Goal: Transaction & Acquisition: Purchase product/service

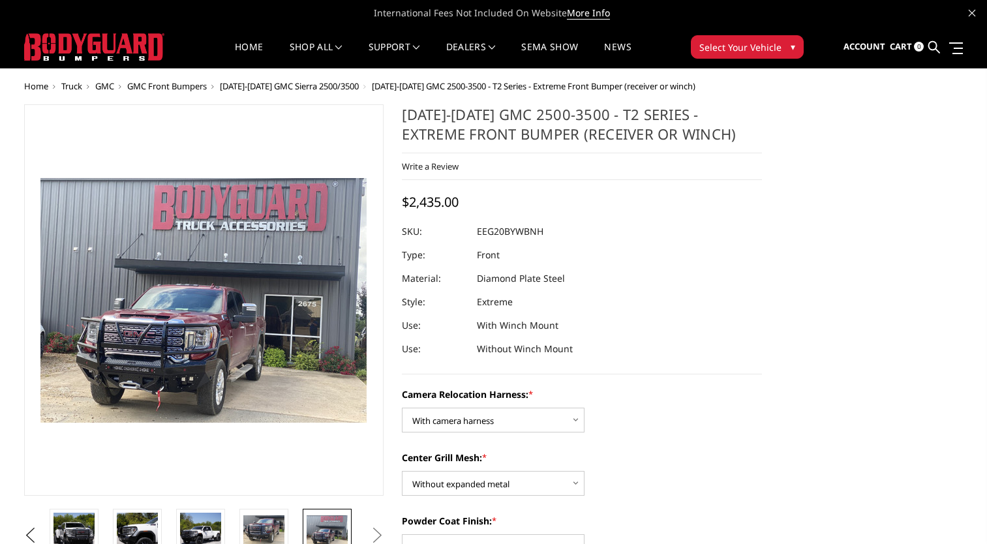
select select "3797"
select select "3796"
select select "3792"
select select "3791"
select select "3788"
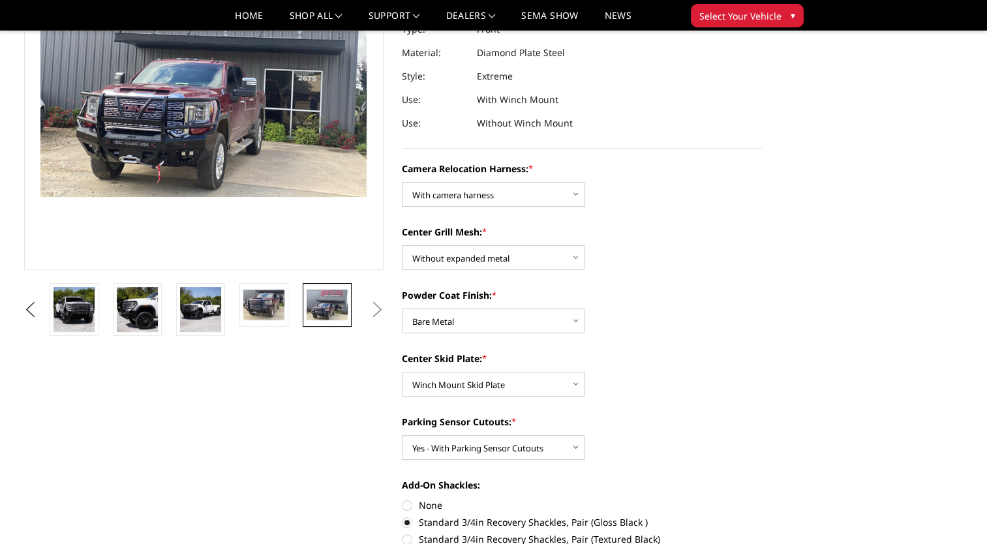
scroll to position [196, 0]
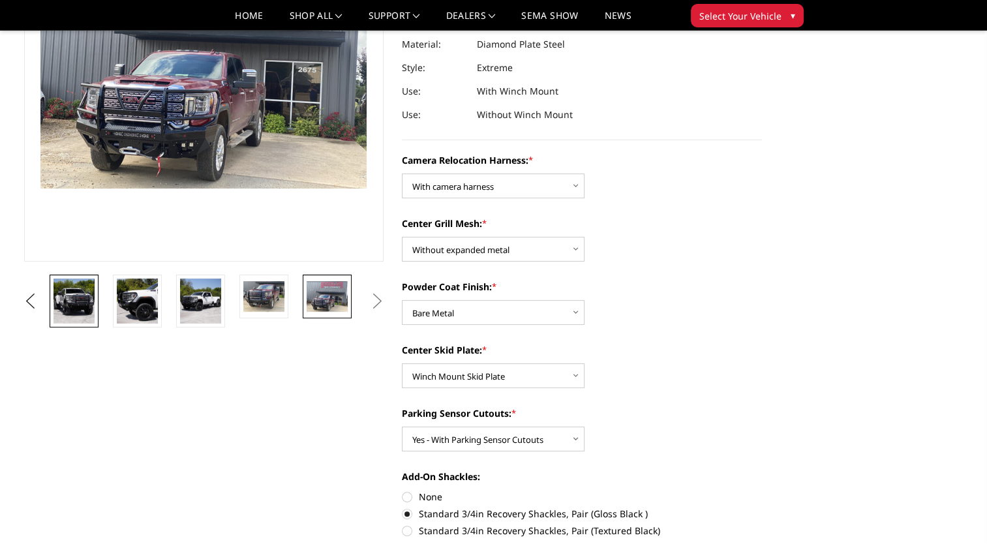
click at [81, 301] on img at bounding box center [74, 301] width 41 height 45
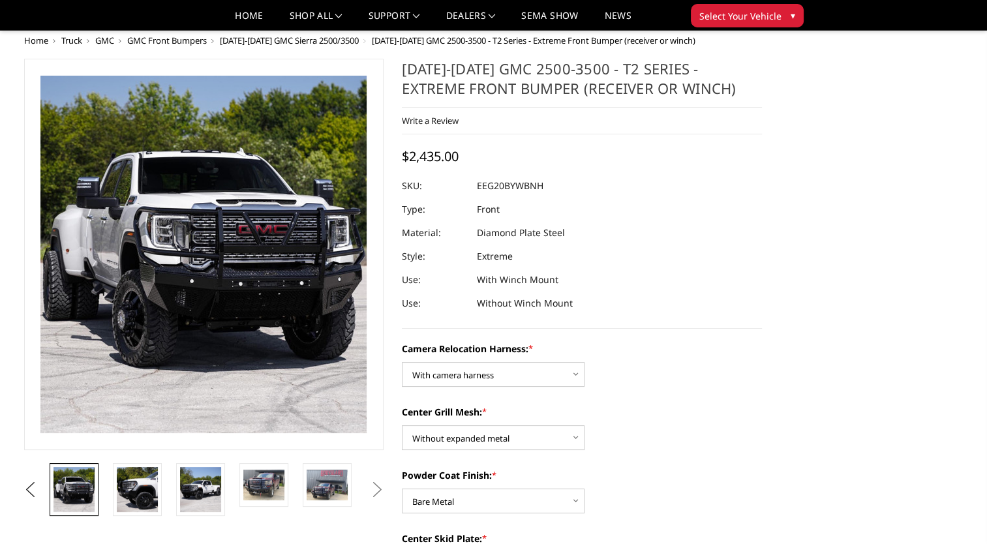
scroll to position [0, 0]
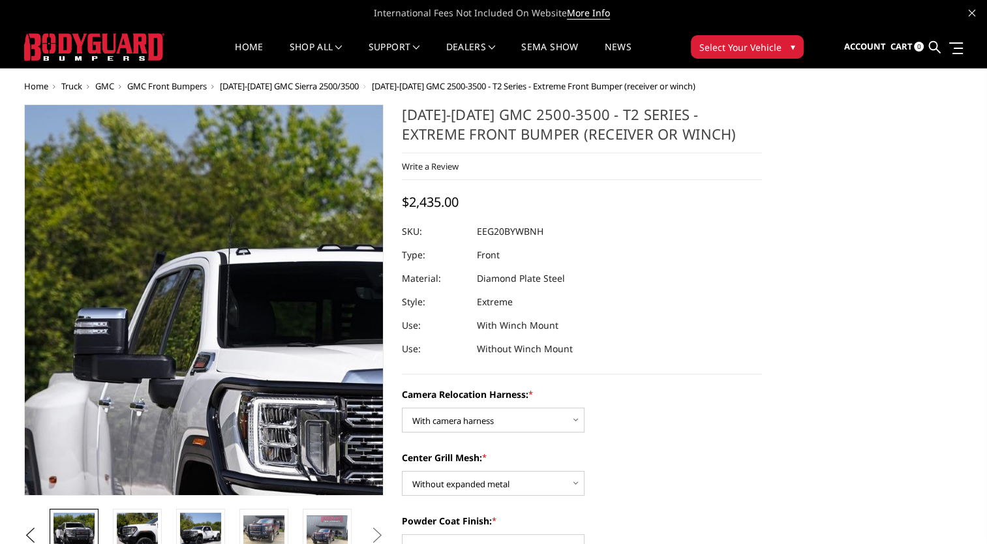
drag, startPoint x: 9, startPoint y: 93, endPoint x: 37, endPoint y: 121, distance: 39.7
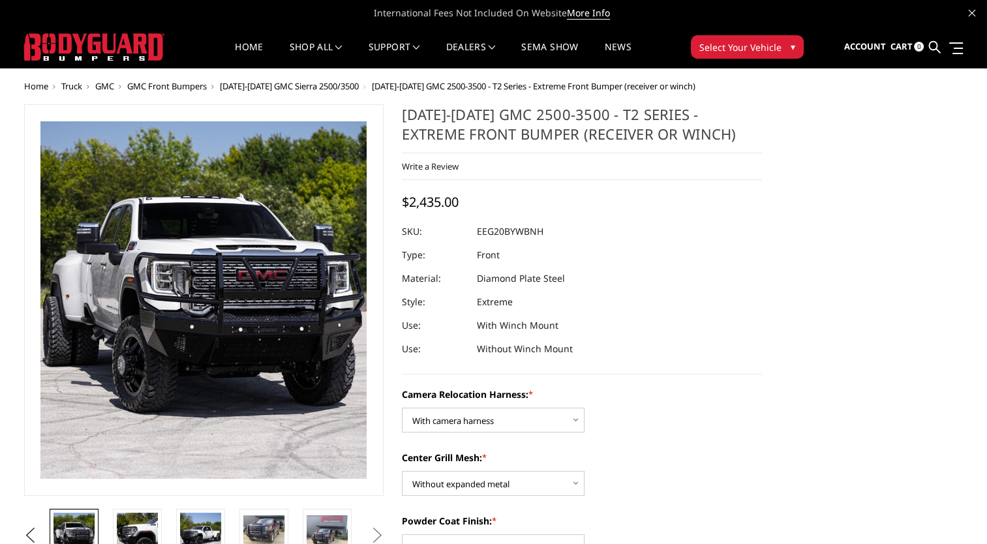
drag, startPoint x: 37, startPoint y: 121, endPoint x: 2, endPoint y: 89, distance: 47.5
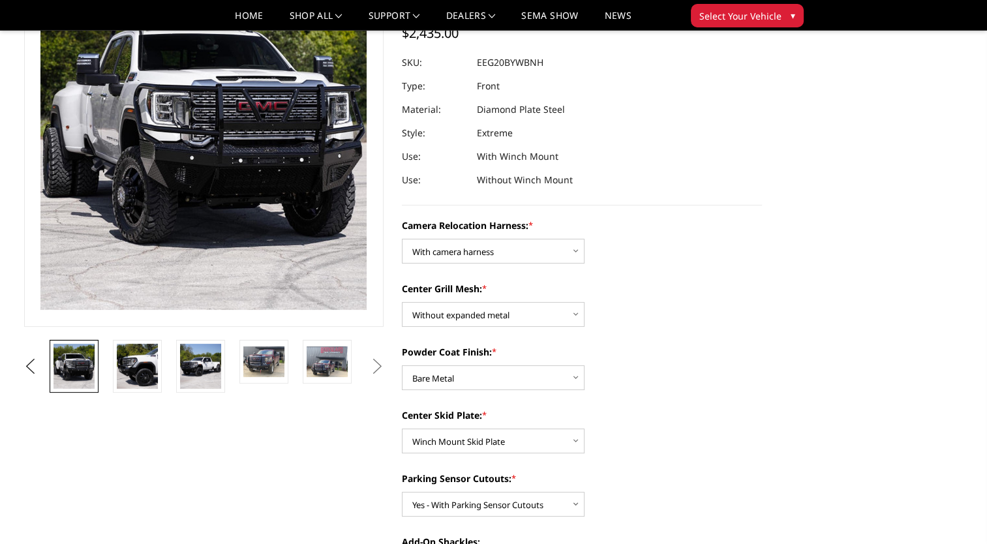
scroll to position [65, 0]
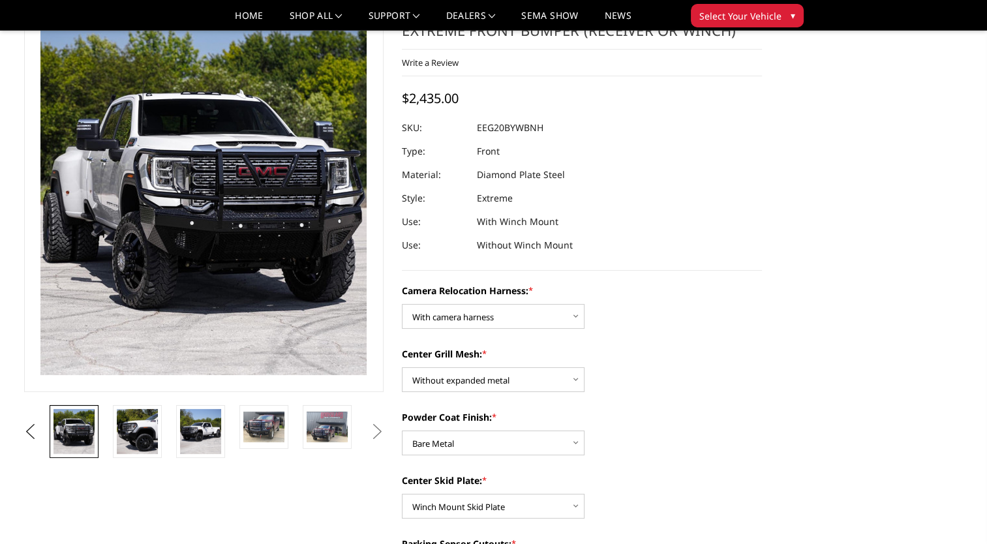
drag, startPoint x: 767, startPoint y: 424, endPoint x: 793, endPoint y: 417, distance: 26.4
click at [770, 424] on section "2020-2023 GMC 2500-3500 - T2 Series - Extreme Front Bumper (receiver or winch) …" at bounding box center [582, 517] width 378 height 1032
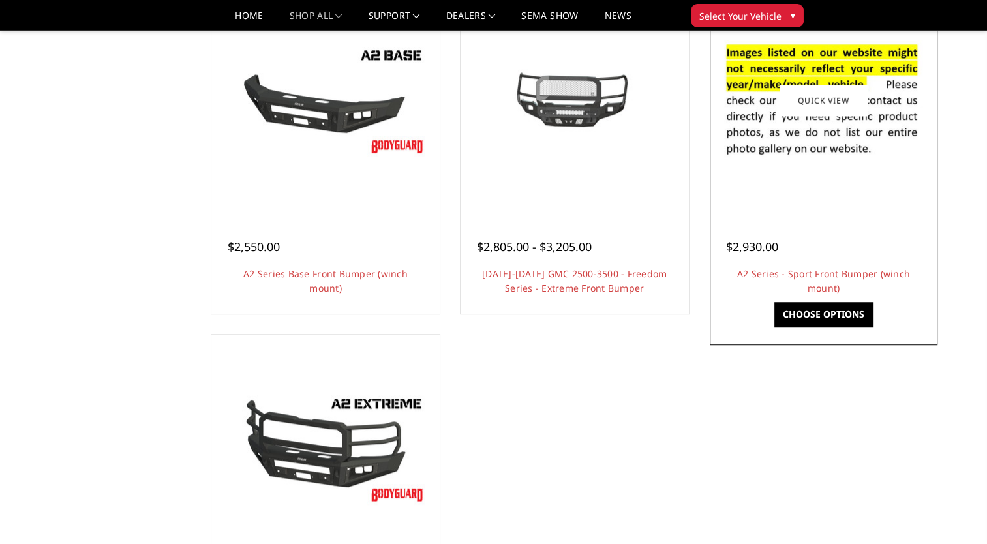
scroll to position [848, 0]
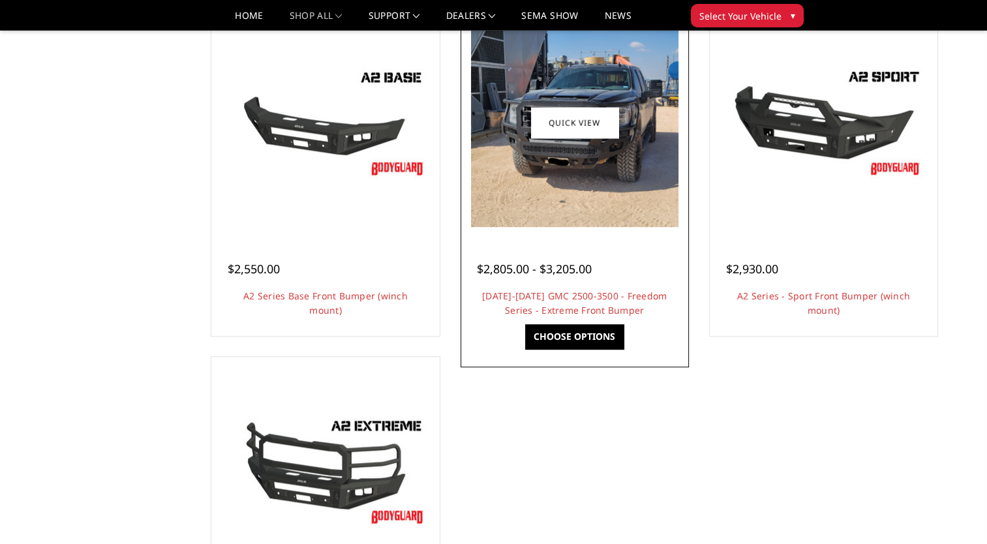
click at [621, 258] on div at bounding box center [575, 254] width 196 height 14
click at [556, 341] on link "Choose Options" at bounding box center [574, 336] width 99 height 25
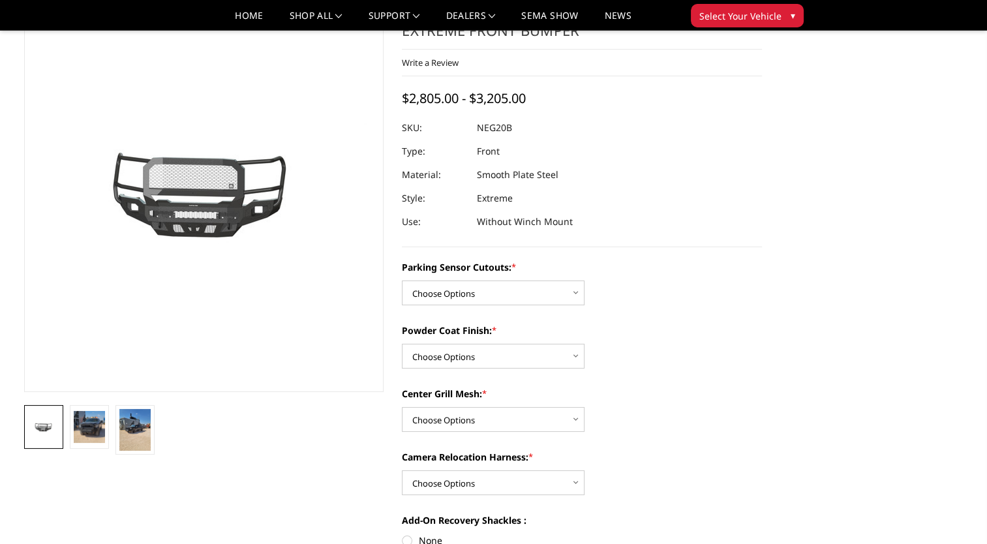
scroll to position [131, 0]
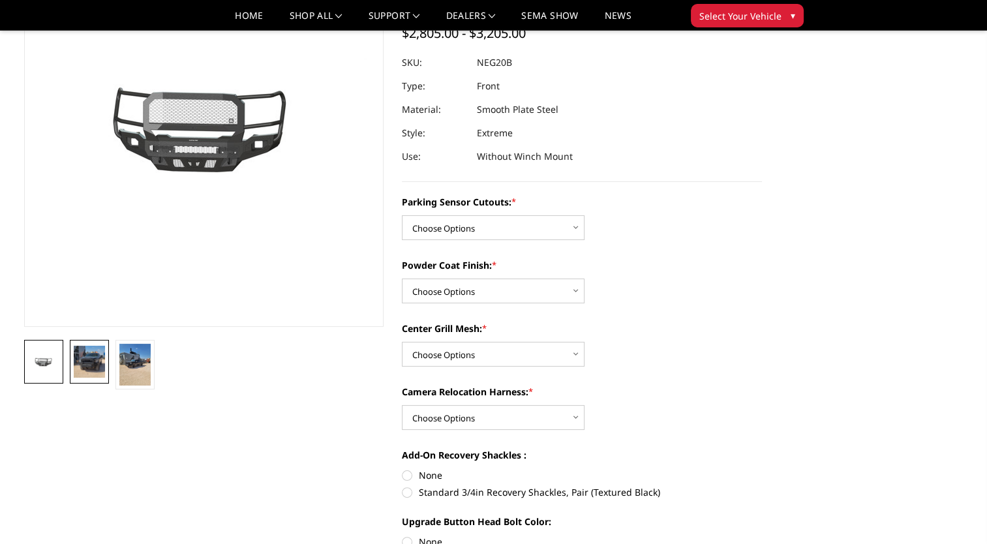
click at [84, 362] on img at bounding box center [89, 361] width 31 height 31
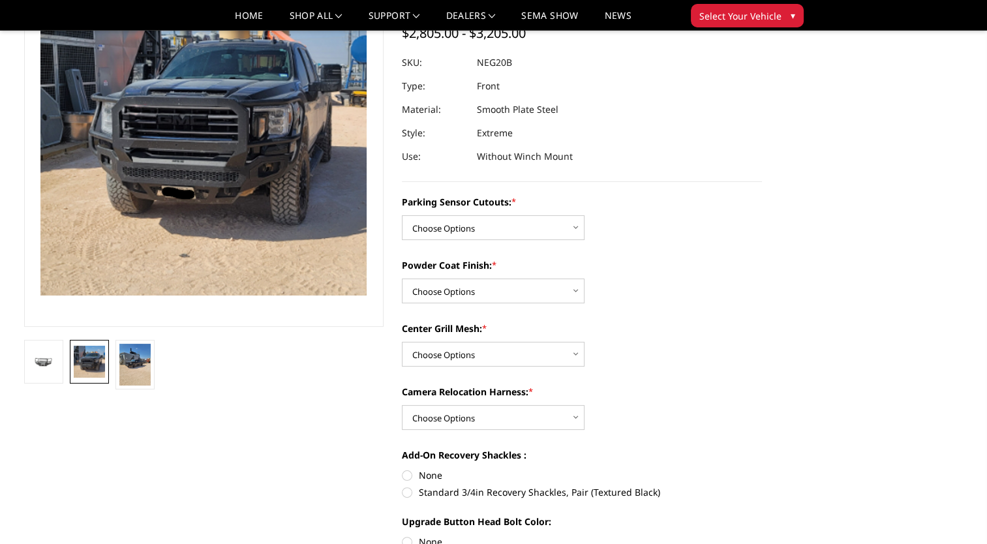
scroll to position [39, 0]
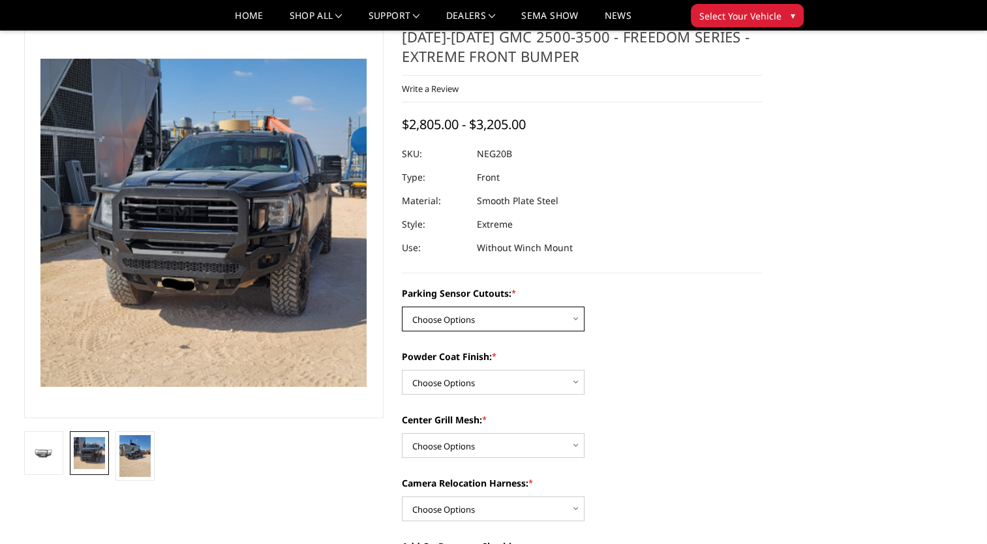
click at [466, 320] on select "Choose Options No - Without Parking Sensor Cutouts Yes - With Parking Sensor Cu…" at bounding box center [493, 319] width 183 height 25
select select "2882"
click at [402, 307] on select "Choose Options No - Without Parking Sensor Cutouts Yes - With Parking Sensor Cu…" at bounding box center [493, 319] width 183 height 25
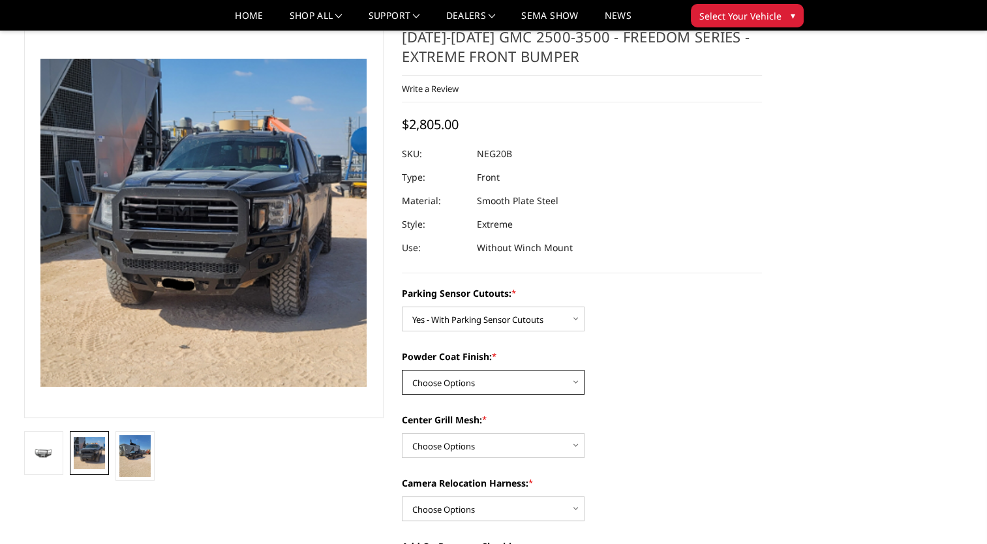
click at [464, 382] on select "Choose Options Bare Metal Texture Black Powder Coat" at bounding box center [493, 382] width 183 height 25
select select "2883"
click at [402, 370] on select "Choose Options Bare Metal Texture Black Powder Coat" at bounding box center [493, 382] width 183 height 25
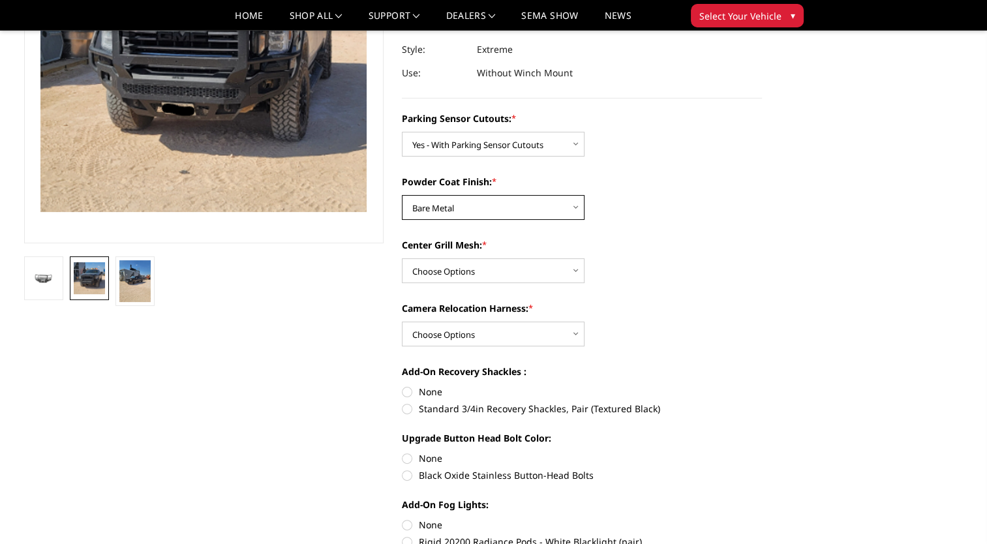
scroll to position [235, 0]
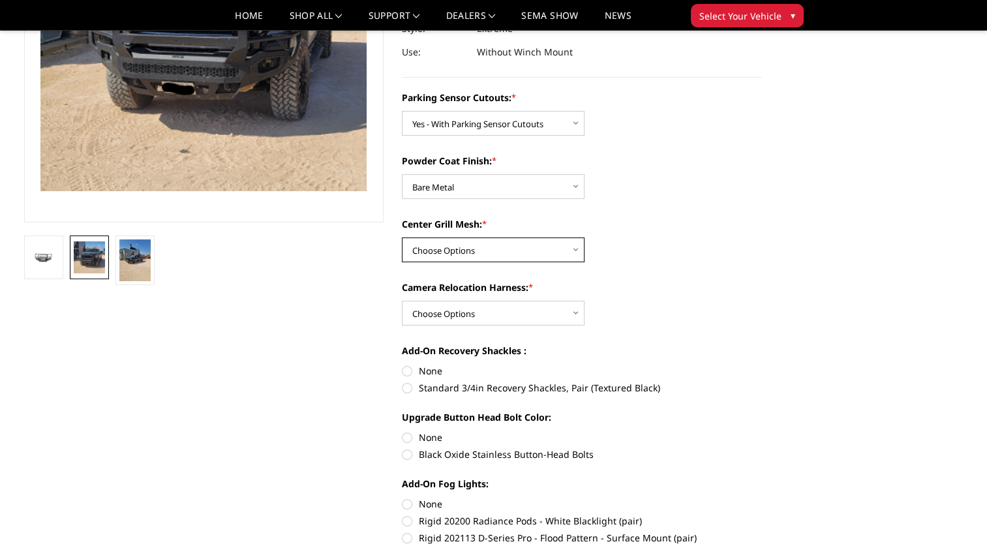
click at [436, 239] on select "Choose Options WITH Expanded Metal in Center Grill WITHOUT Expanded Metal in Ce…" at bounding box center [493, 250] width 183 height 25
select select "2886"
click at [402, 238] on select "Choose Options WITH Expanded Metal in Center Grill WITHOUT Expanded Metal in Ce…" at bounding box center [493, 250] width 183 height 25
click at [472, 312] on select "Choose Options WITH Camera Relocation Harness WITHOUT Camera Relocation Harness" at bounding box center [493, 313] width 183 height 25
select select "2887"
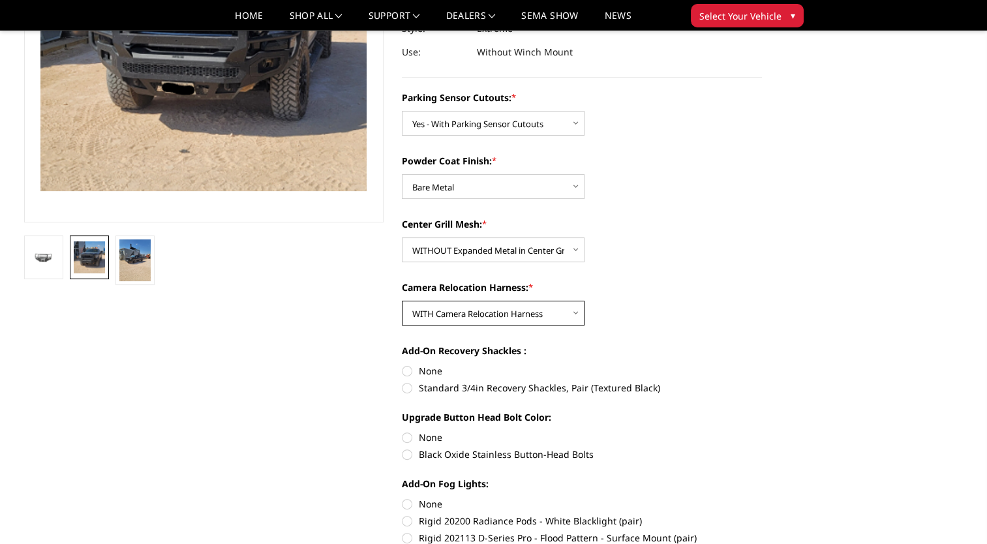
click at [402, 301] on select "Choose Options WITH Camera Relocation Harness WITHOUT Camera Relocation Harness" at bounding box center [493, 313] width 183 height 25
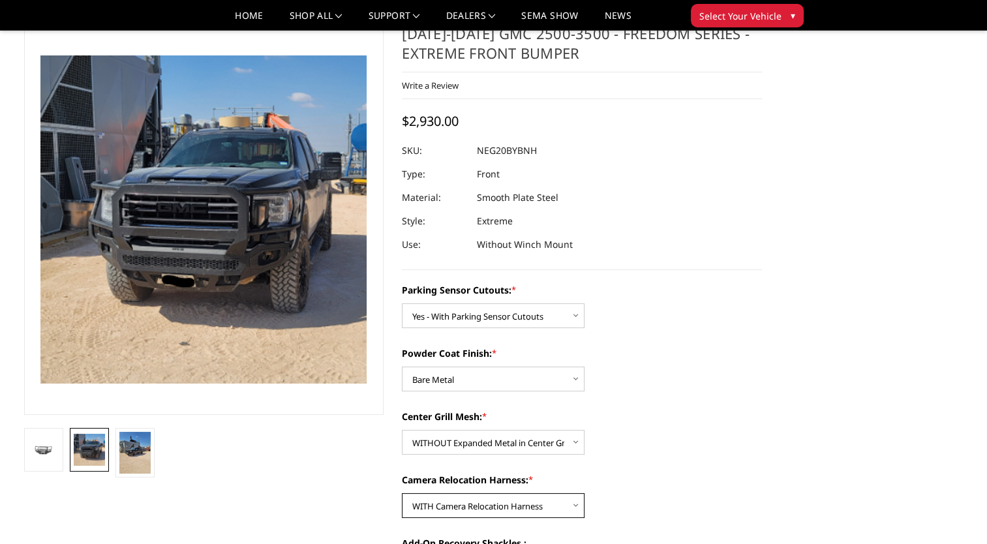
scroll to position [65, 0]
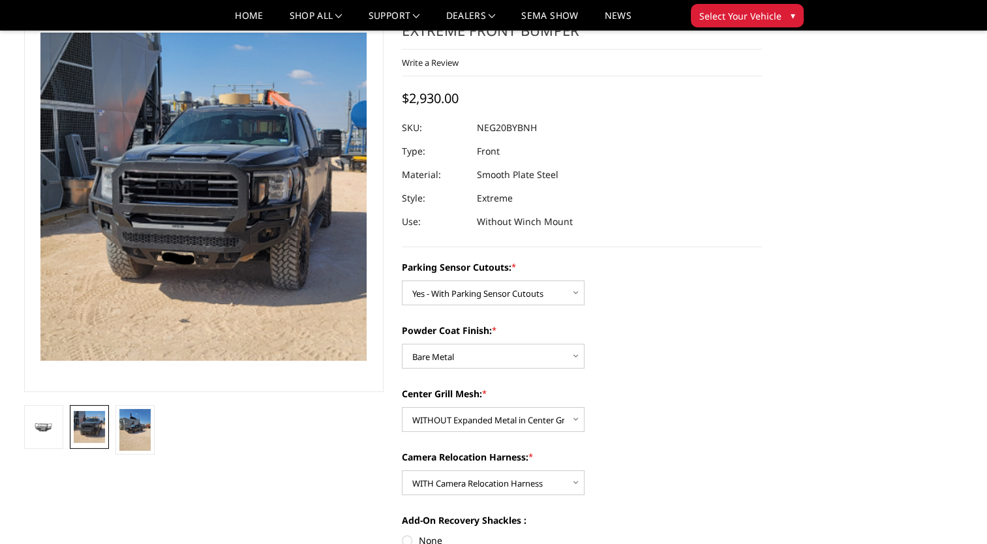
click at [113, 432] on li at bounding box center [135, 430] width 46 height 50
click at [127, 431] on img at bounding box center [134, 430] width 31 height 42
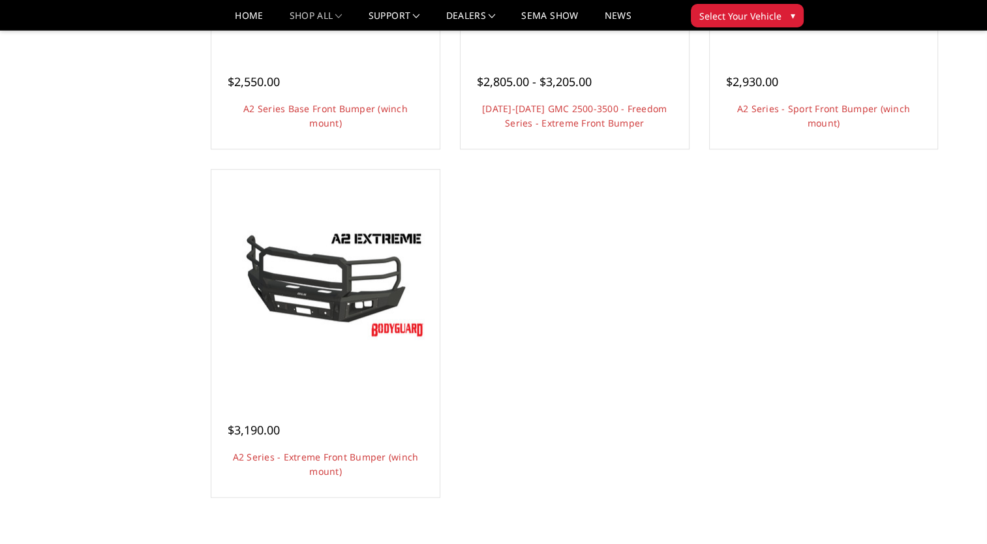
scroll to position [1044, 0]
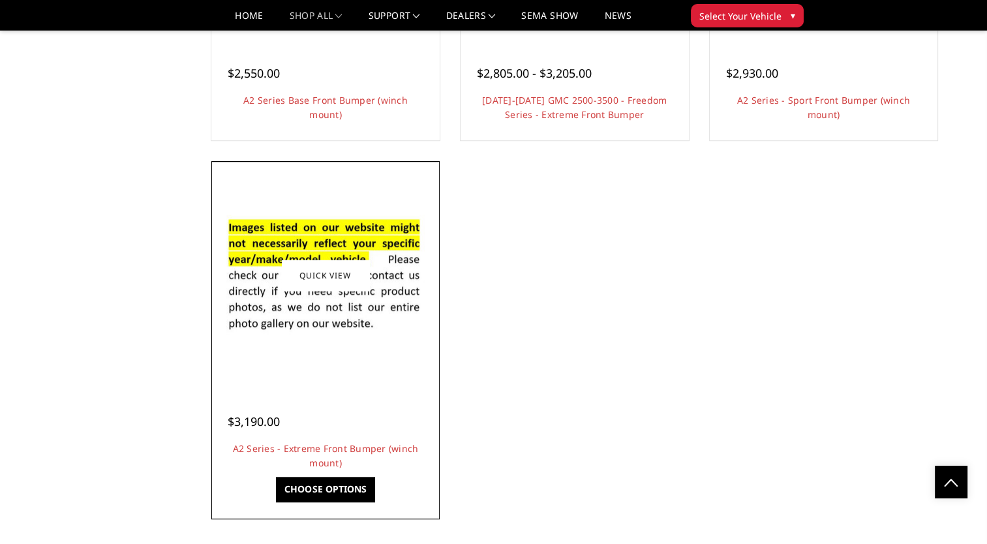
click at [337, 375] on div at bounding box center [326, 275] width 222 height 222
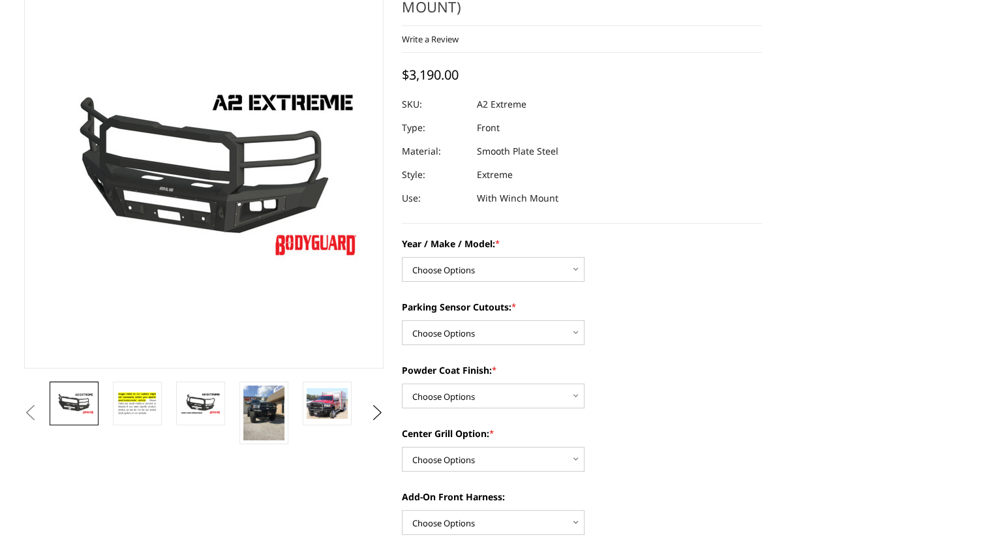
scroll to position [131, 0]
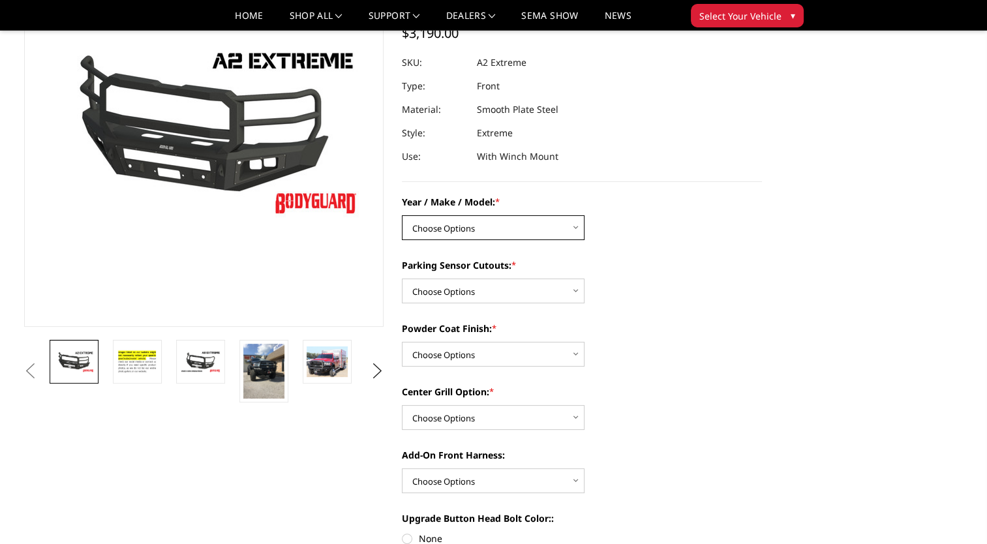
click at [477, 228] on select "Choose Options Chevrolet 20-23 2500 / 3500 Ford 17-22 F250 / F350 Ford 17-22 F4…" at bounding box center [493, 227] width 183 height 25
select select "1352"
click at [402, 215] on select "Choose Options Chevrolet 20-23 2500 / 3500 Ford 17-22 F250 / F350 Ford 17-22 F4…" at bounding box center [493, 227] width 183 height 25
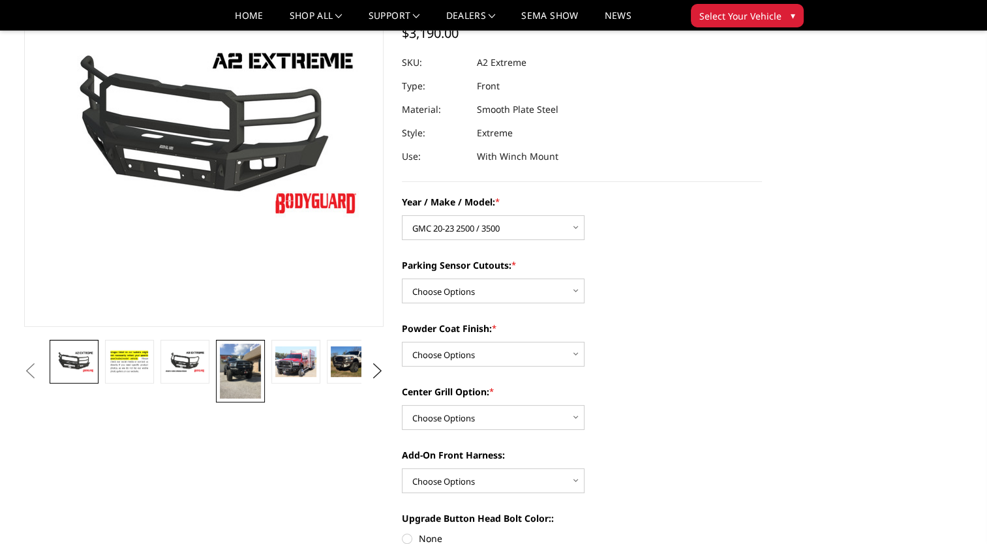
click at [240, 367] on img at bounding box center [240, 371] width 41 height 55
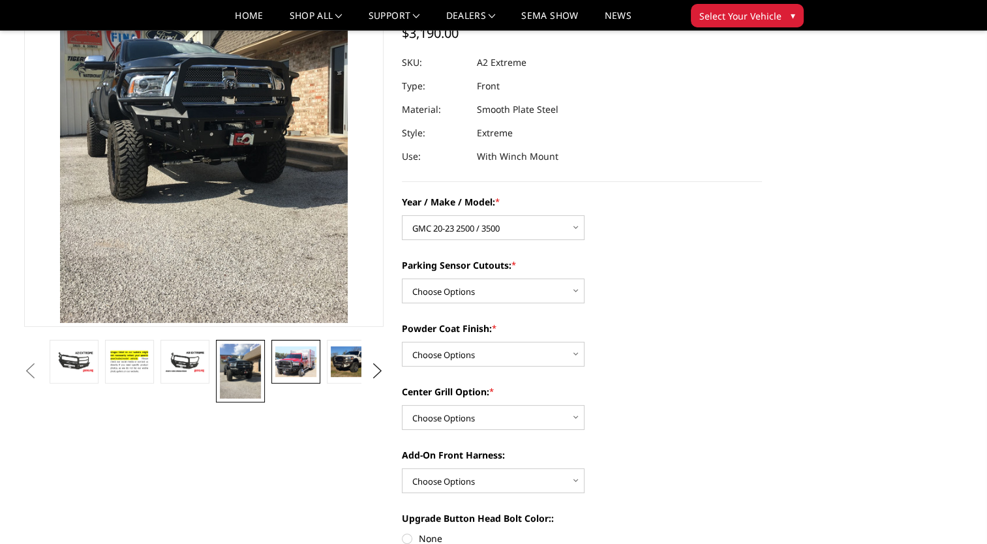
scroll to position [30, 0]
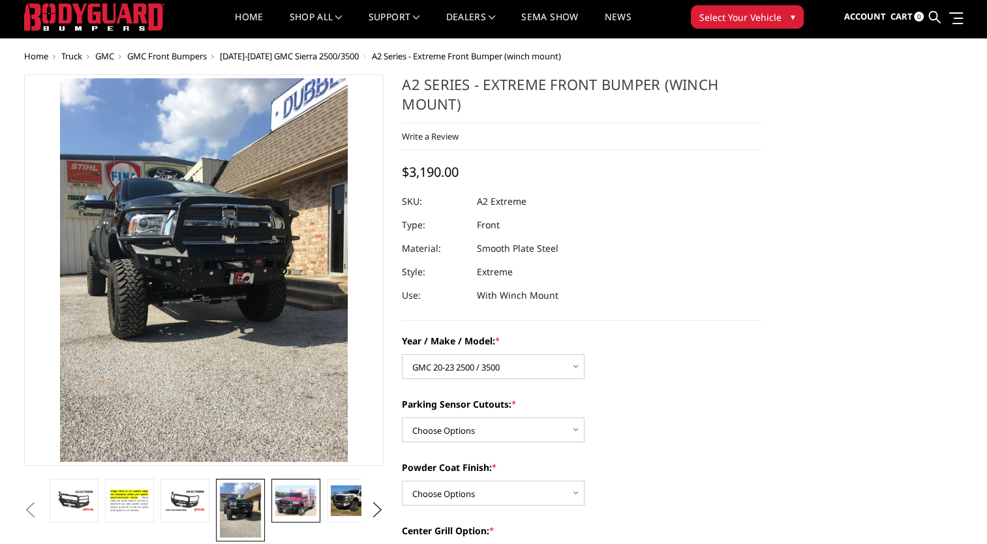
click at [311, 498] on img at bounding box center [295, 500] width 41 height 31
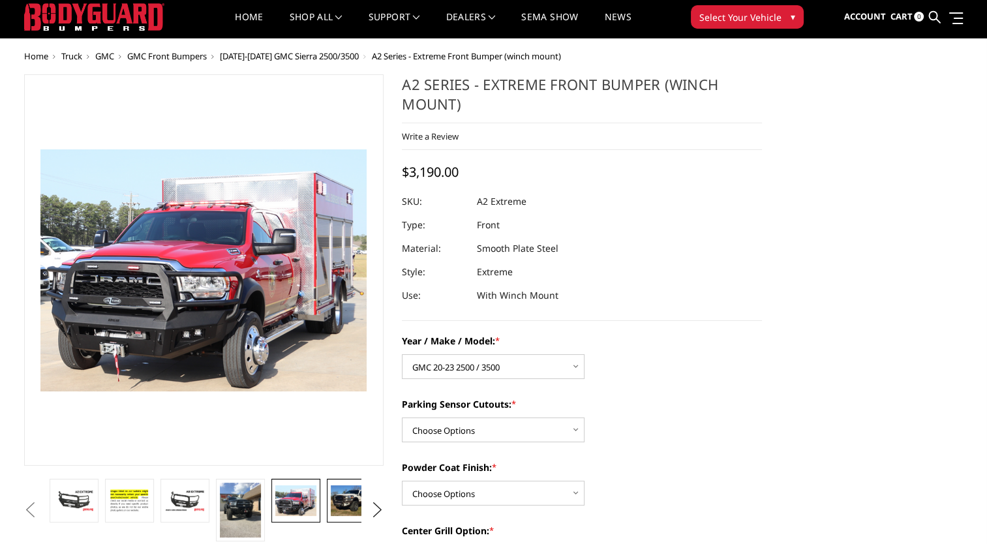
click at [355, 503] on img at bounding box center [351, 500] width 41 height 31
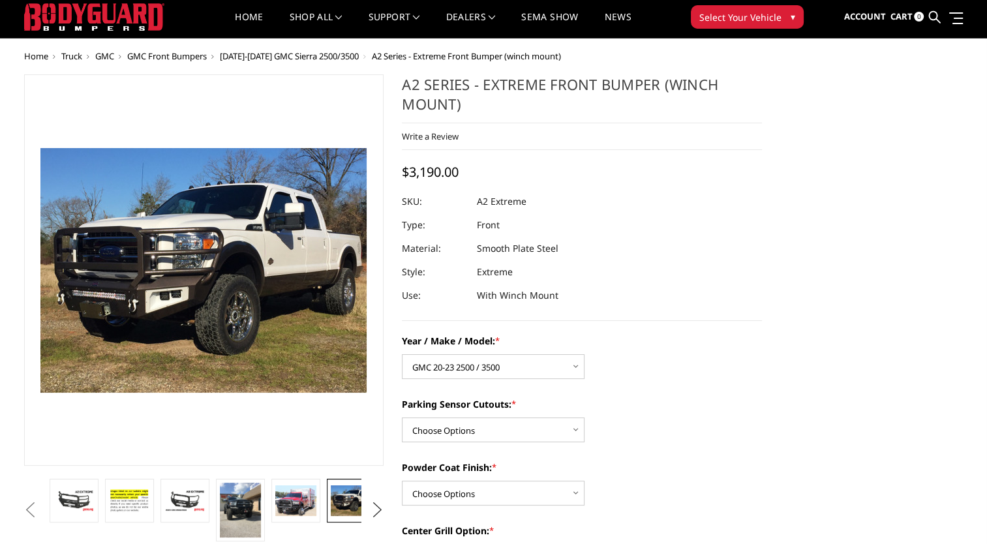
click at [377, 510] on button "Next" at bounding box center [377, 510] width 20 height 20
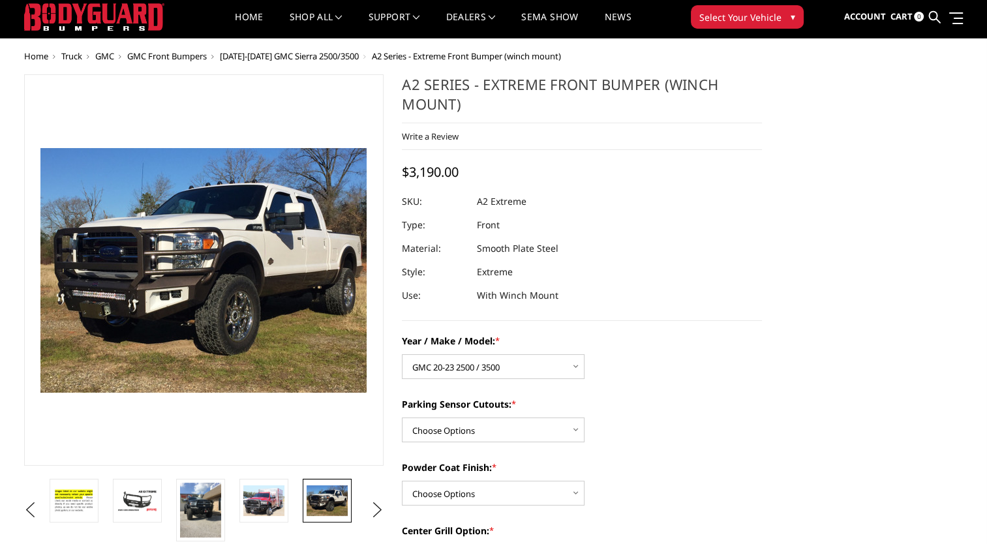
click at [339, 504] on img at bounding box center [327, 500] width 41 height 31
click at [370, 507] on button "Next" at bounding box center [377, 510] width 20 height 20
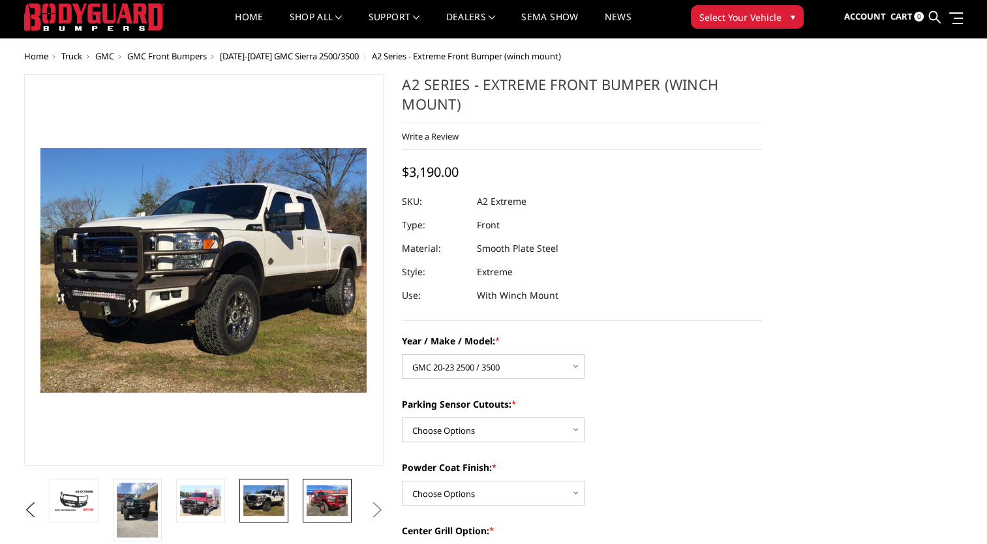
click at [331, 505] on img at bounding box center [327, 500] width 41 height 31
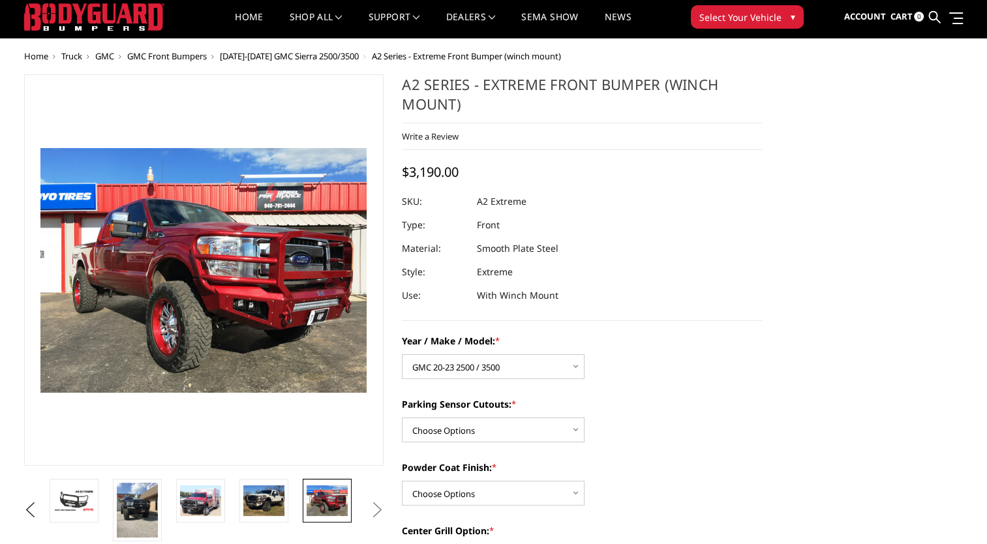
click at [368, 506] on button "Next" at bounding box center [377, 510] width 20 height 20
click at [380, 510] on button "Next" at bounding box center [377, 510] width 20 height 20
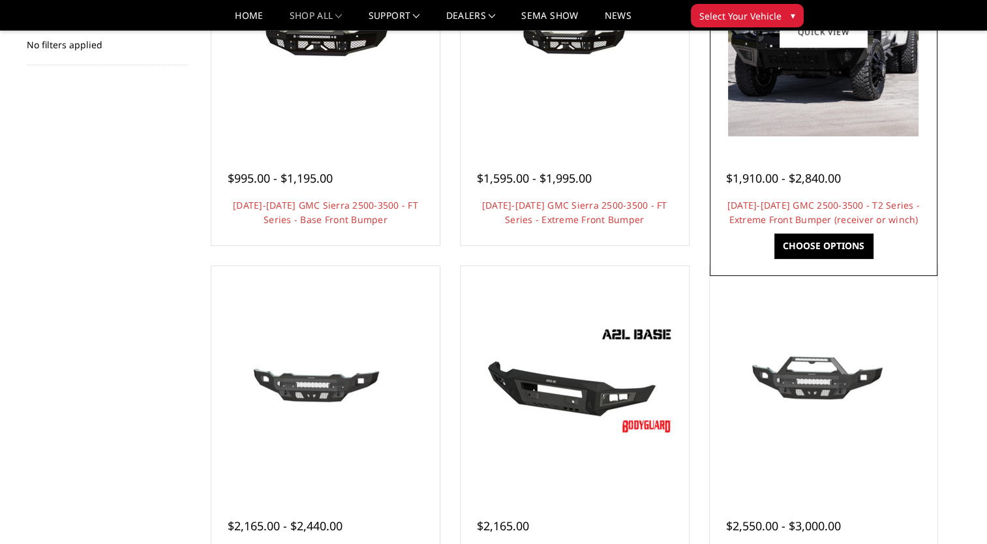
scroll to position [65, 0]
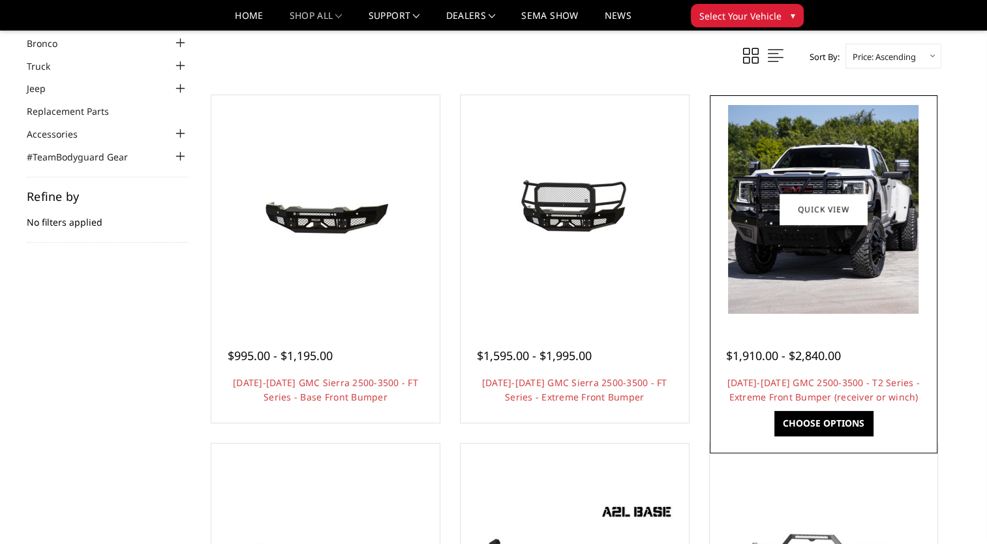
click at [813, 298] on img at bounding box center [823, 209] width 191 height 209
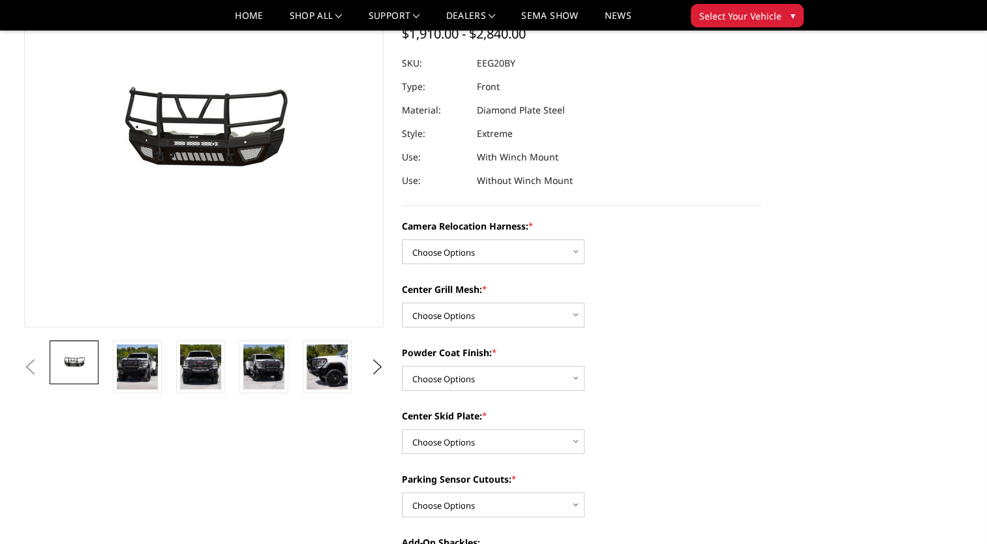
scroll to position [131, 0]
click at [467, 251] on select "Choose Options Without camera harness With camera harness" at bounding box center [493, 251] width 183 height 25
select select "3797"
click at [402, 239] on select "Choose Options Without camera harness With camera harness" at bounding box center [493, 251] width 183 height 25
click at [497, 312] on select "Choose Options Without expanded metal With expanded metal" at bounding box center [493, 314] width 183 height 25
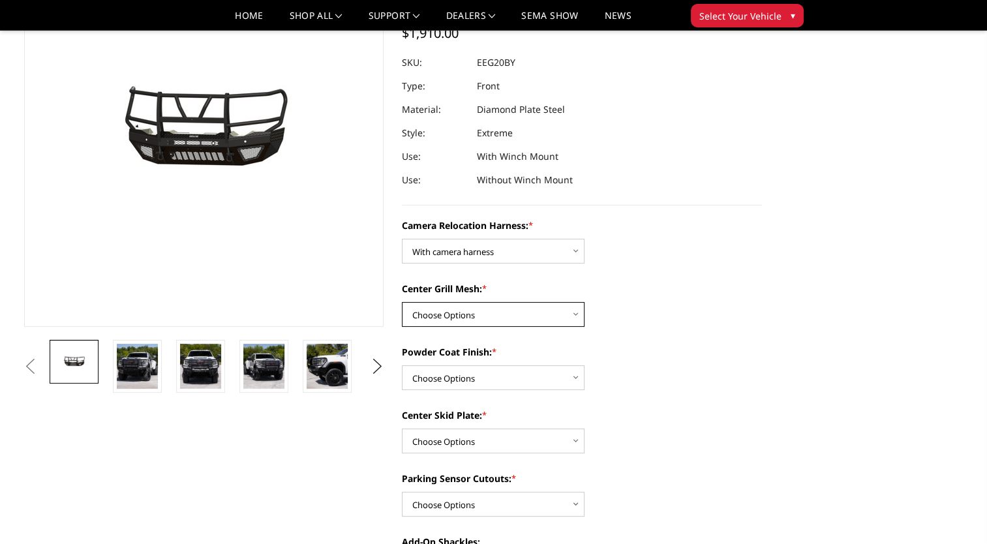
select select "3796"
click at [402, 302] on select "Choose Options Without expanded metal With expanded metal" at bounding box center [493, 314] width 183 height 25
click at [140, 360] on img at bounding box center [137, 366] width 41 height 45
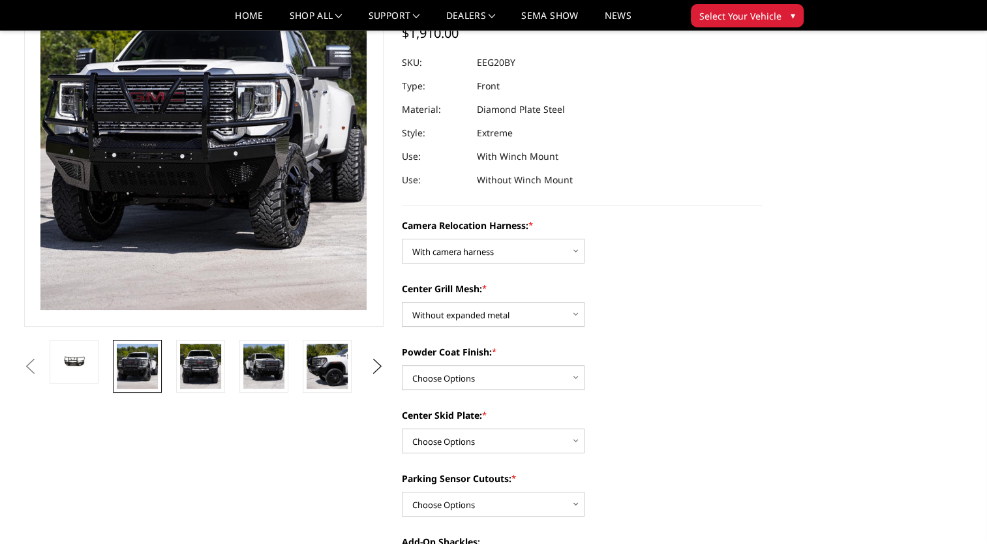
scroll to position [29, 0]
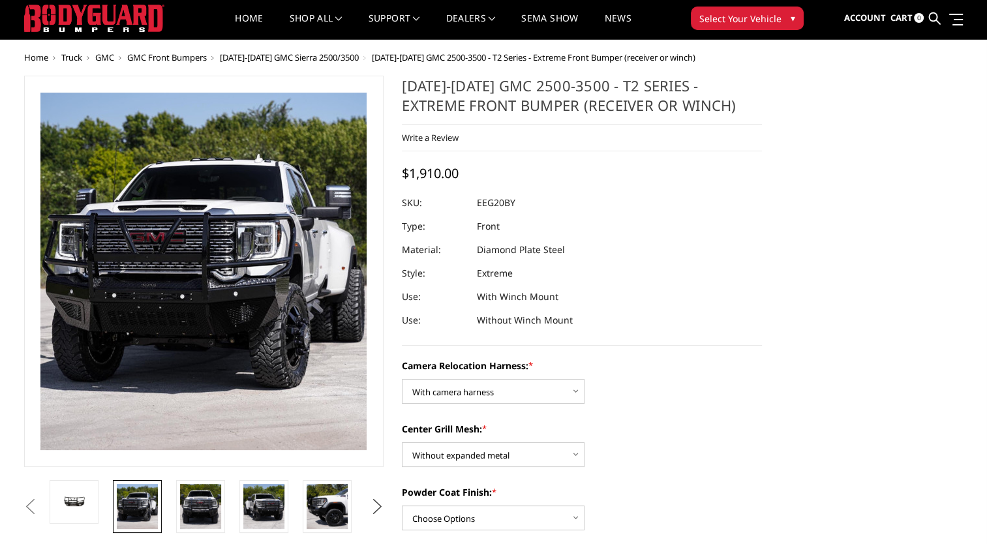
click at [373, 500] on button "Next" at bounding box center [377, 507] width 20 height 20
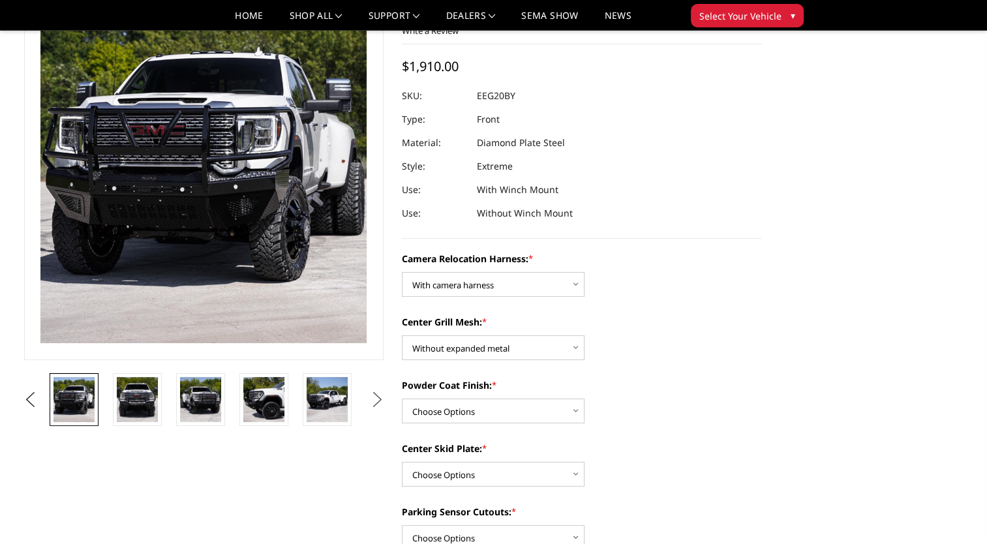
scroll to position [159, 0]
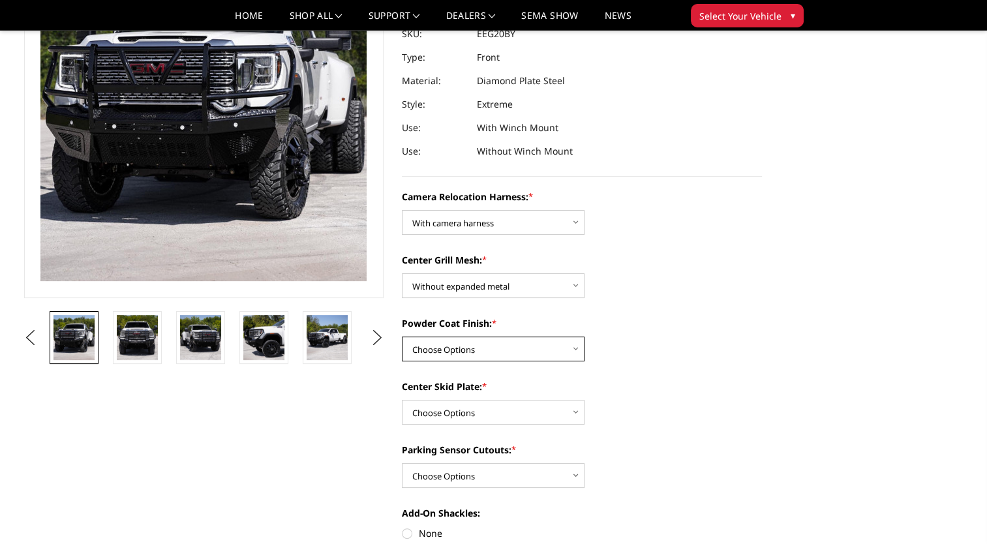
click at [509, 351] on select "Choose Options Textured Black Powder Coat Gloss Black Powder Coat Bare Metal" at bounding box center [493, 349] width 183 height 25
select select "3792"
click at [402, 337] on select "Choose Options Textured Black Powder Coat Gloss Black Powder Coat Bare Metal" at bounding box center [493, 349] width 183 height 25
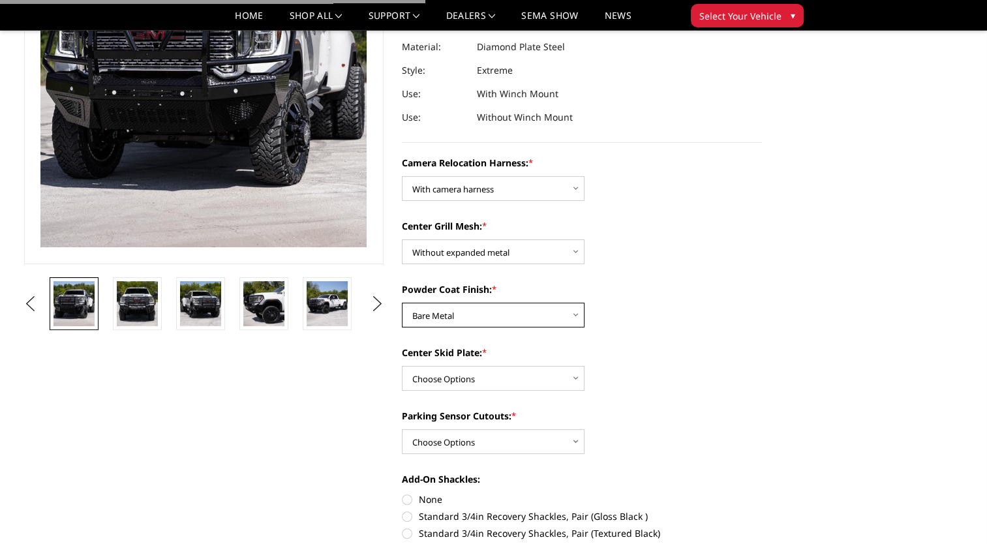
scroll to position [224, 0]
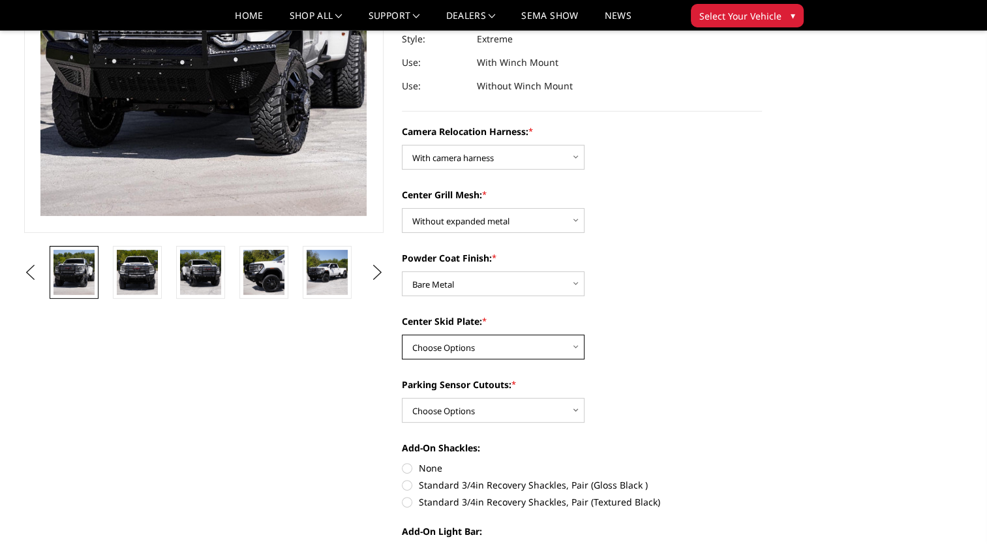
click at [482, 351] on select "Choose Options Winch Mount Skid Plate Standard Skid Plate (included) 2" Receive…" at bounding box center [493, 347] width 183 height 25
click at [467, 349] on select "Choose Options Winch Mount Skid Plate Standard Skid Plate (included) 2" Receive…" at bounding box center [493, 347] width 183 height 25
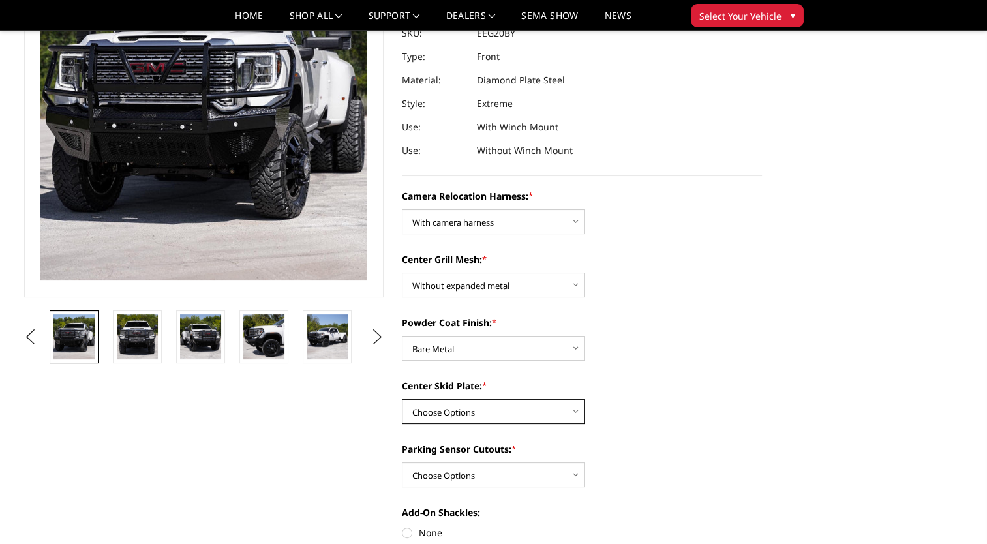
scroll to position [159, 0]
click at [466, 407] on select "Choose Options Winch Mount Skid Plate Standard Skid Plate (included) 2" Receive…" at bounding box center [493, 412] width 183 height 25
select select "3789"
click at [402, 400] on select "Choose Options Winch Mount Skid Plate Standard Skid Plate (included) 2" Receive…" at bounding box center [493, 412] width 183 height 25
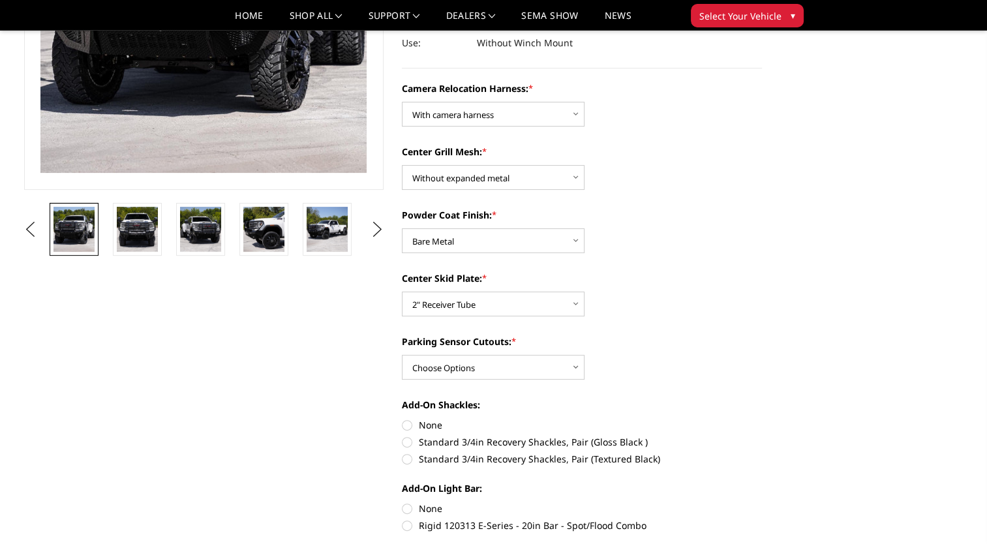
scroll to position [290, 0]
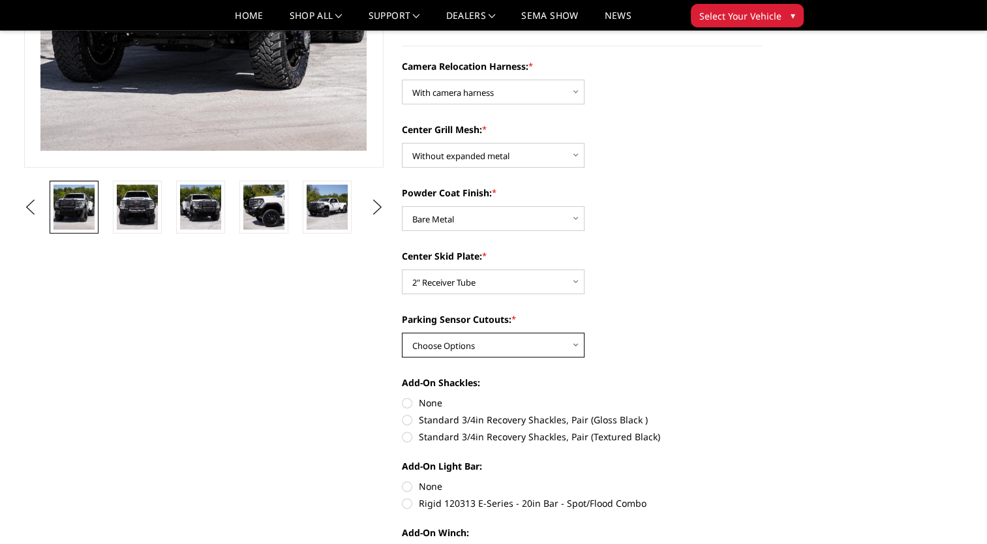
drag, startPoint x: 485, startPoint y: 343, endPoint x: 485, endPoint y: 350, distance: 7.2
click at [485, 344] on select "Choose Options Yes - With Parking Sensor Cutouts" at bounding box center [493, 345] width 183 height 25
click at [457, 395] on div "Add-On Shackles: None Standard 3/4in Recovery Shackles, Pair (Gloss Black ) Sta…" at bounding box center [582, 408] width 360 height 65
click at [499, 341] on select "Choose Options Yes - With Parking Sensor Cutouts" at bounding box center [493, 345] width 183 height 25
select select "3788"
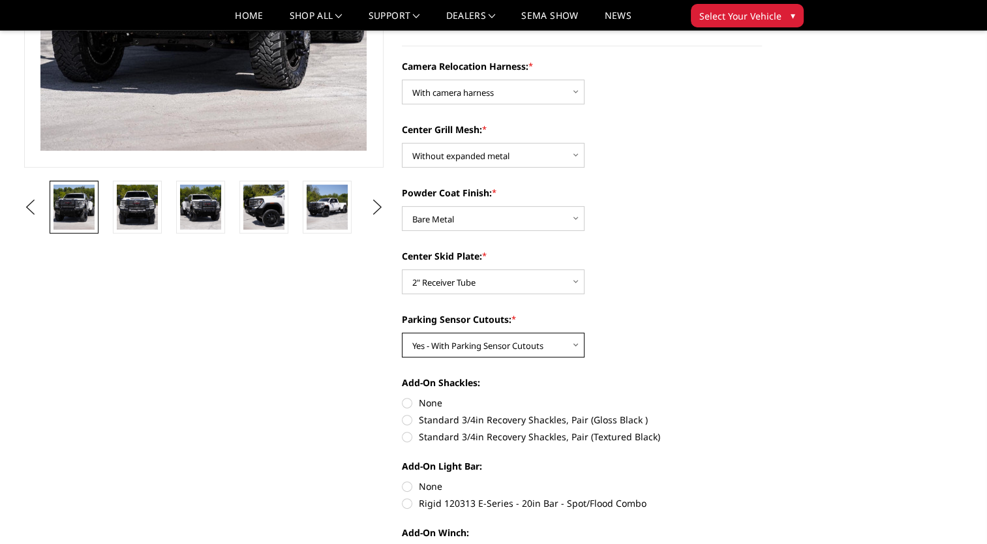
click at [402, 333] on select "Choose Options Yes - With Parking Sensor Cutouts" at bounding box center [493, 345] width 183 height 25
click at [410, 421] on label "Standard 3/4in Recovery Shackles, Pair (Gloss Black )" at bounding box center [582, 420] width 360 height 14
click at [762, 397] on input "Standard 3/4in Recovery Shackles, Pair (Gloss Black )" at bounding box center [762, 396] width 1 height 1
radio input "true"
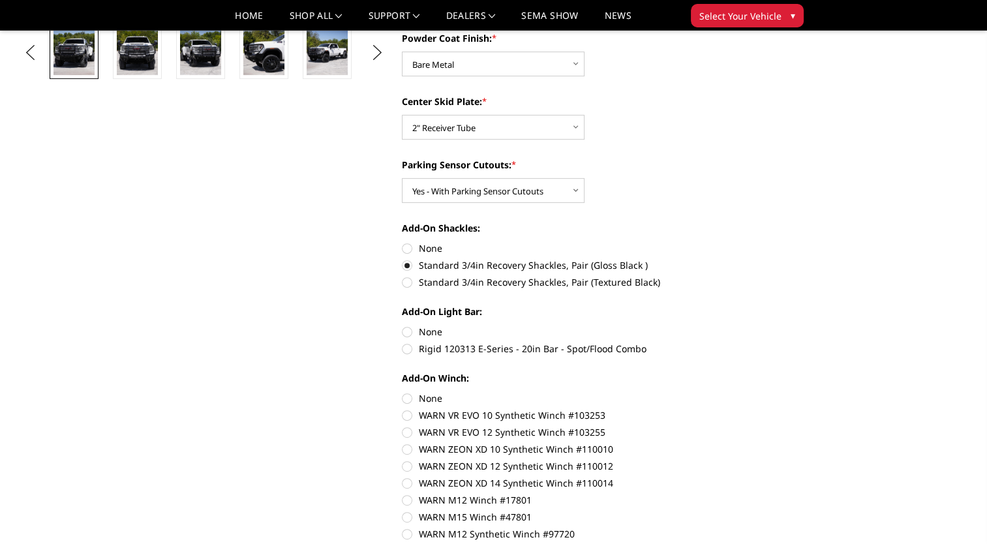
scroll to position [485, 0]
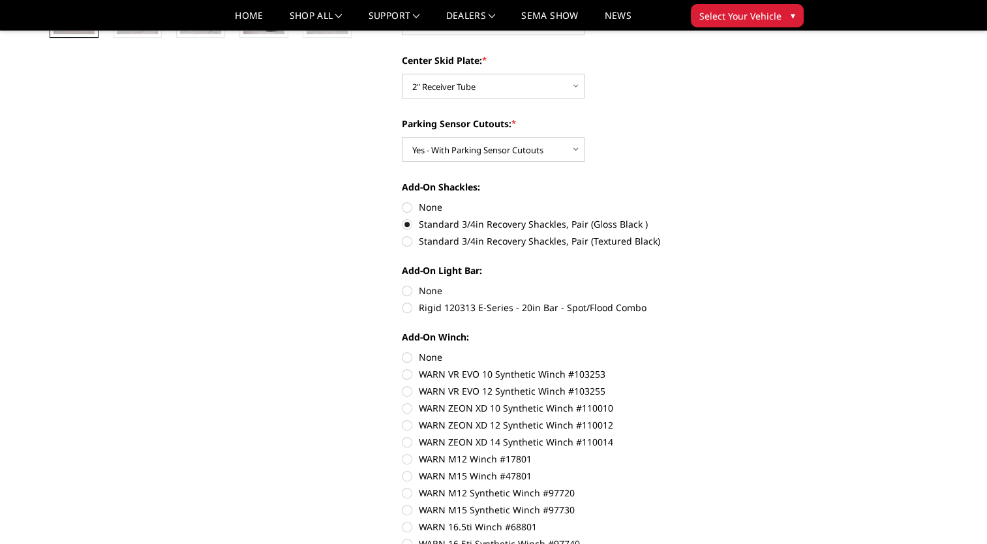
click at [408, 311] on label "Rigid 120313 E-Series - 20in Bar - Spot/Flood Combo" at bounding box center [582, 308] width 360 height 14
click at [762, 285] on input "Rigid 120313 E-Series - 20in Bar - Spot/Flood Combo" at bounding box center [762, 284] width 1 height 1
radio input "true"
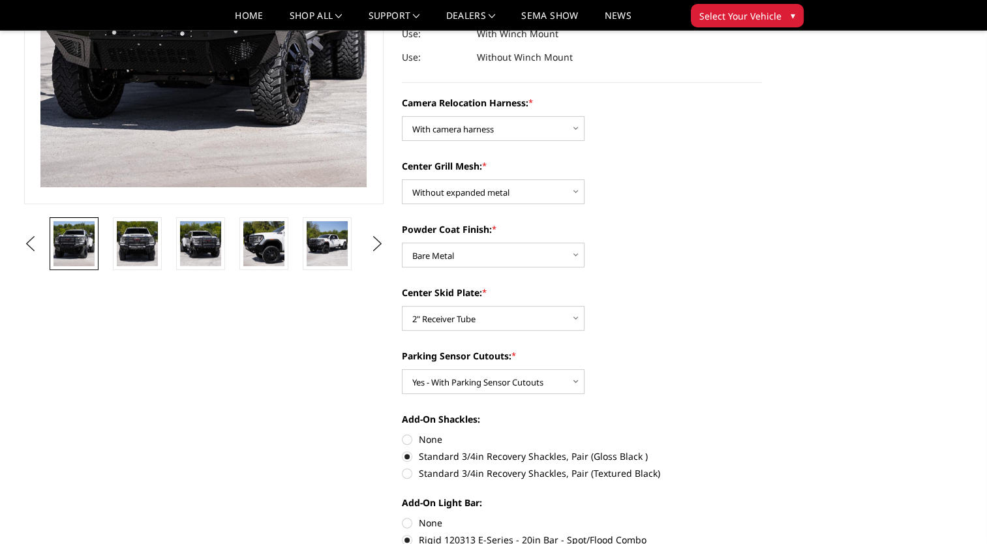
scroll to position [261, 0]
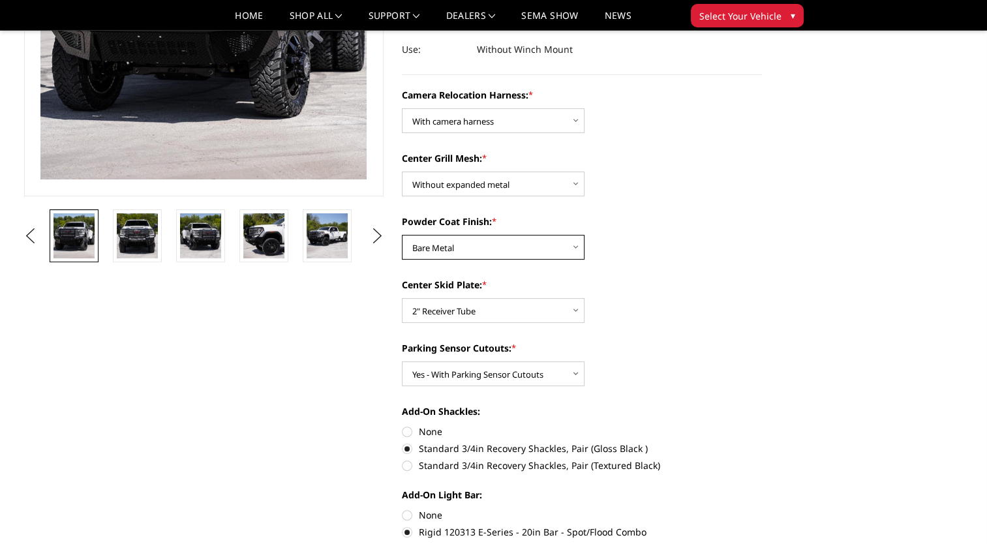
click at [459, 249] on select "Choose Options Textured Black Powder Coat Gloss Black Powder Coat Bare Metal" at bounding box center [493, 247] width 183 height 25
select select "3793"
click at [402, 235] on select "Choose Options Textured Black Powder Coat Gloss Black Powder Coat Bare Metal" at bounding box center [493, 247] width 183 height 25
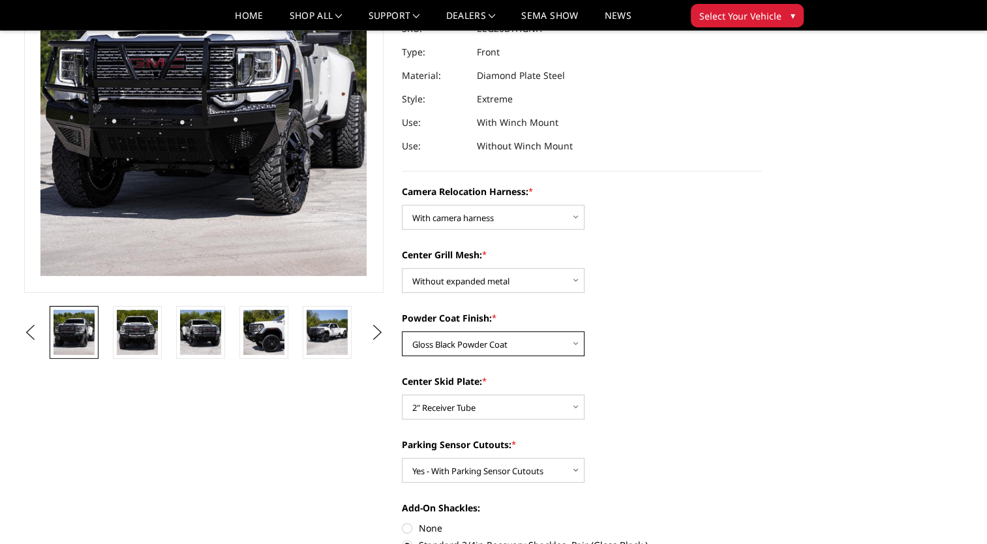
scroll to position [131, 0]
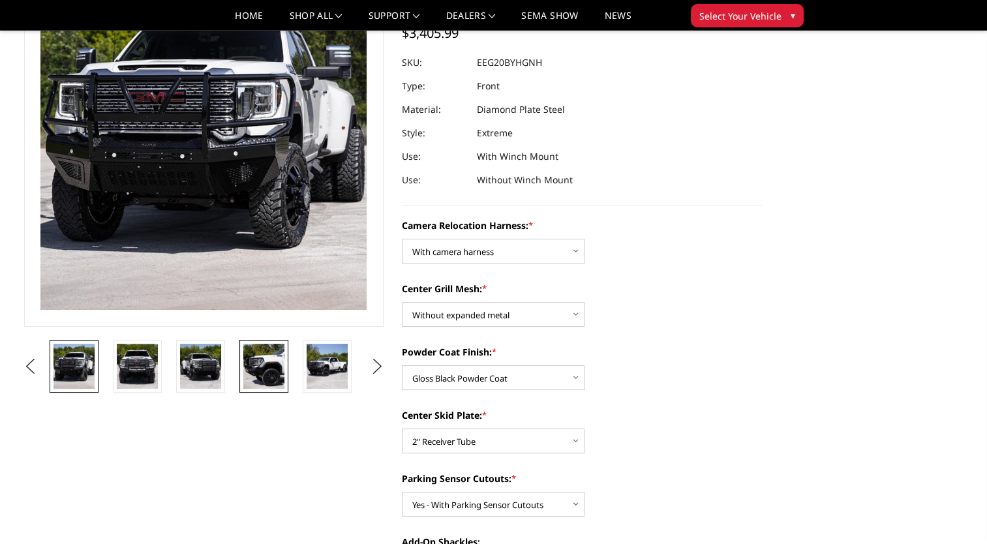
click at [268, 377] on img at bounding box center [263, 366] width 41 height 45
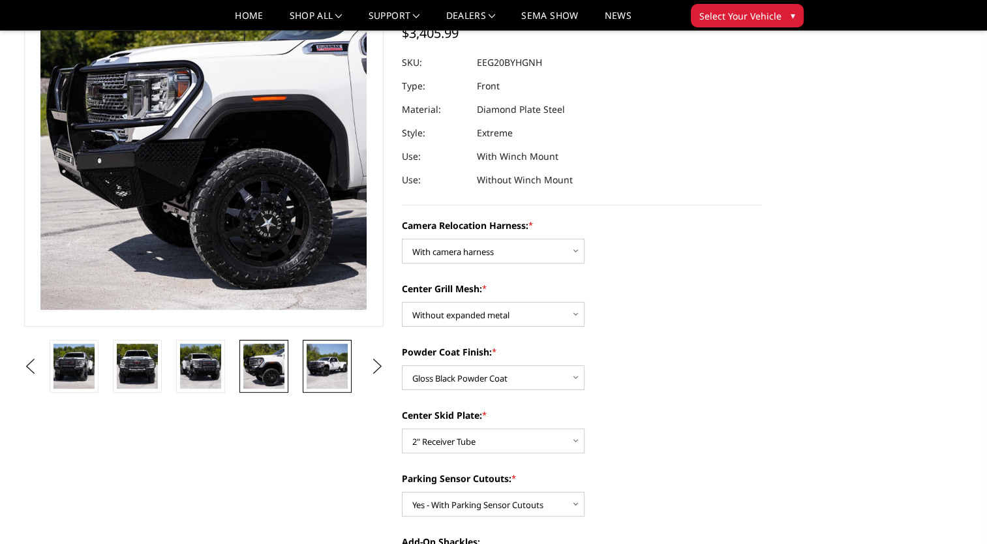
click at [338, 375] on img at bounding box center [327, 366] width 41 height 45
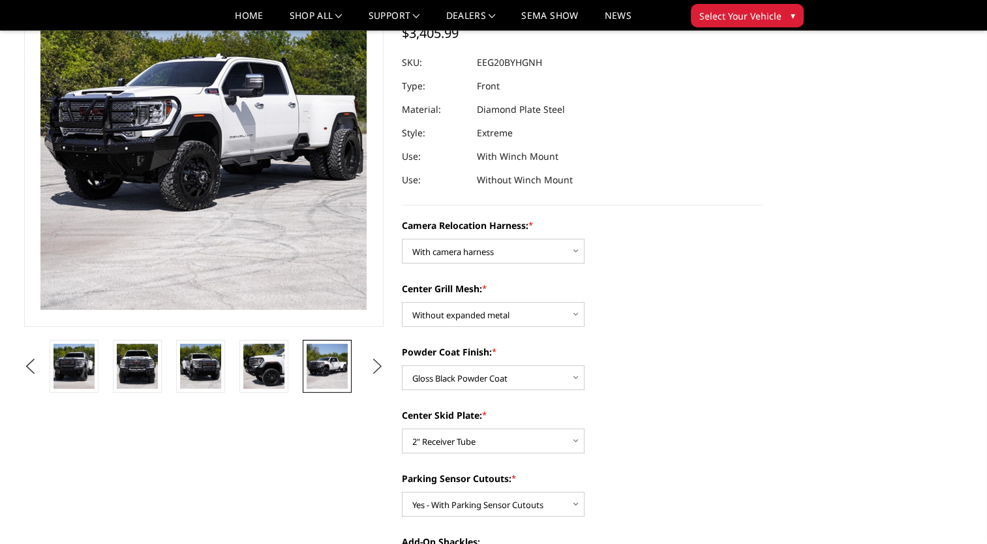
click at [376, 369] on button "Next" at bounding box center [377, 367] width 20 height 20
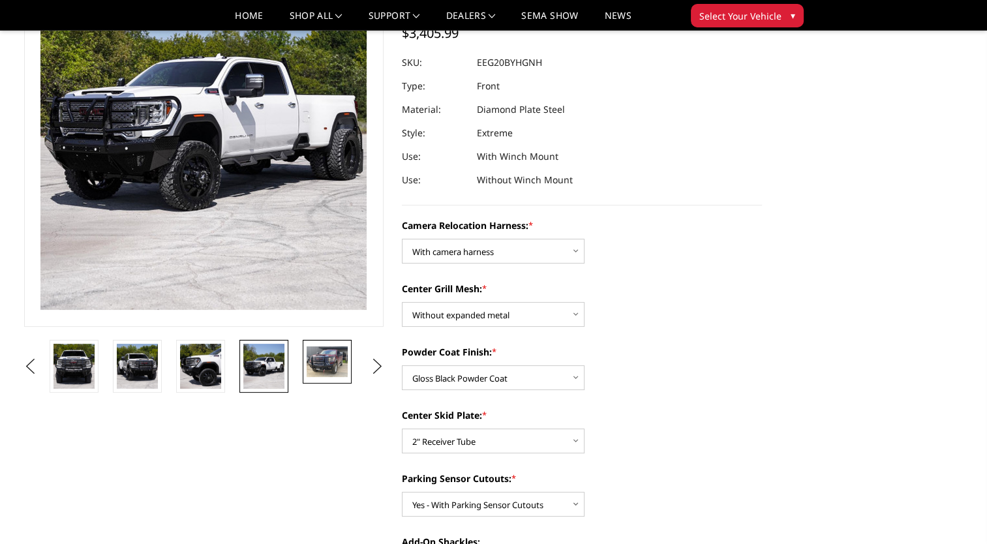
click at [324, 369] on img at bounding box center [327, 361] width 41 height 31
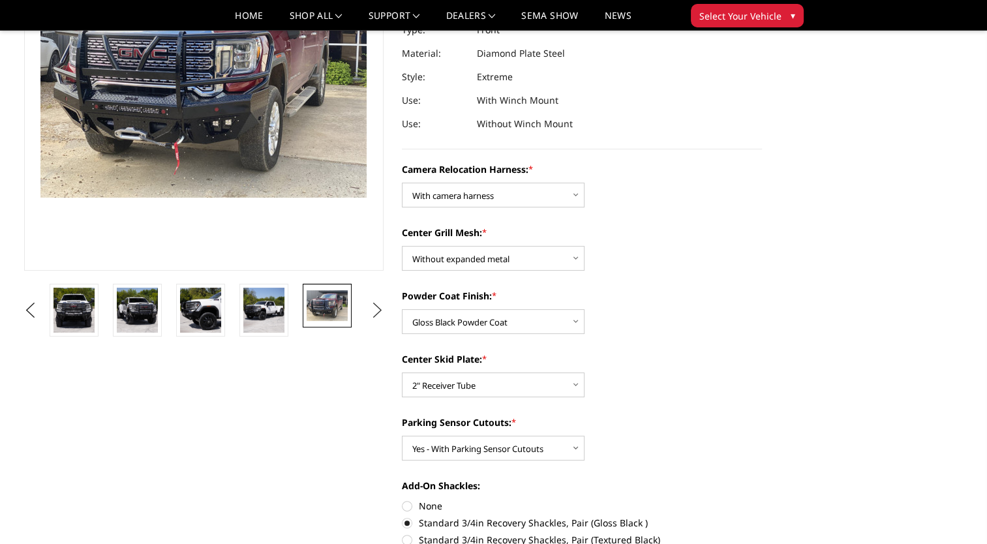
click at [374, 306] on button "Next" at bounding box center [377, 311] width 20 height 20
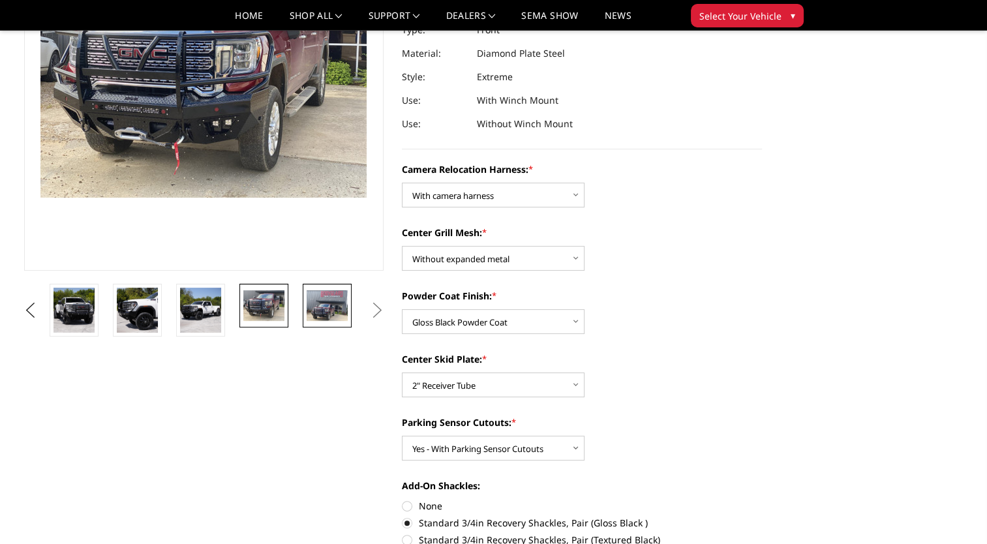
click at [324, 298] on img at bounding box center [327, 305] width 41 height 31
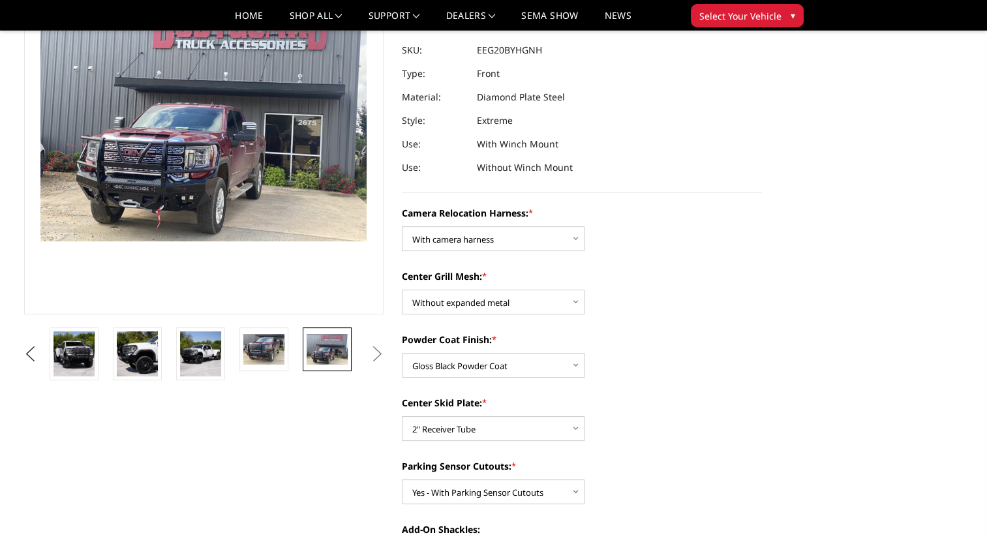
scroll to position [56, 0]
